Goal: Register for event/course

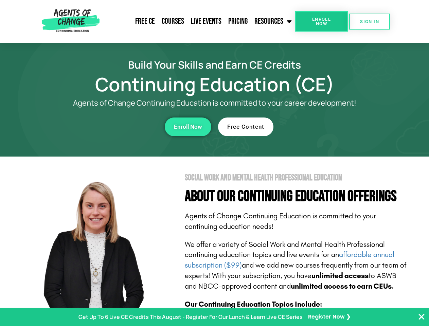
click at [214, 163] on section "Social Work and Mental Health Professional Education About Our Continuing Educa…" at bounding box center [214, 299] width 429 height 285
click at [321, 21] on span "Enroll Now" at bounding box center [321, 21] width 31 height 9
click at [370, 21] on span "SIGN IN" at bounding box center [369, 21] width 19 height 4
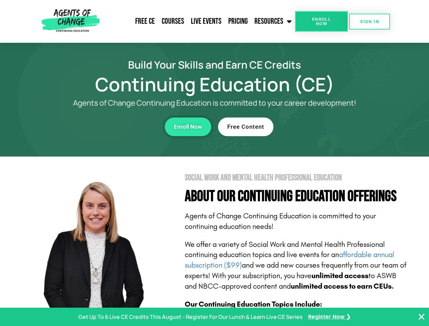
click at [118, 127] on div "Enroll Now" at bounding box center [117, 127] width 187 height 19
click at [188, 127] on span "Enroll Now" at bounding box center [188, 127] width 28 height 6
click at [312, 127] on div "Free Content" at bounding box center [311, 127] width 187 height 19
